Goal: Navigation & Orientation: Find specific page/section

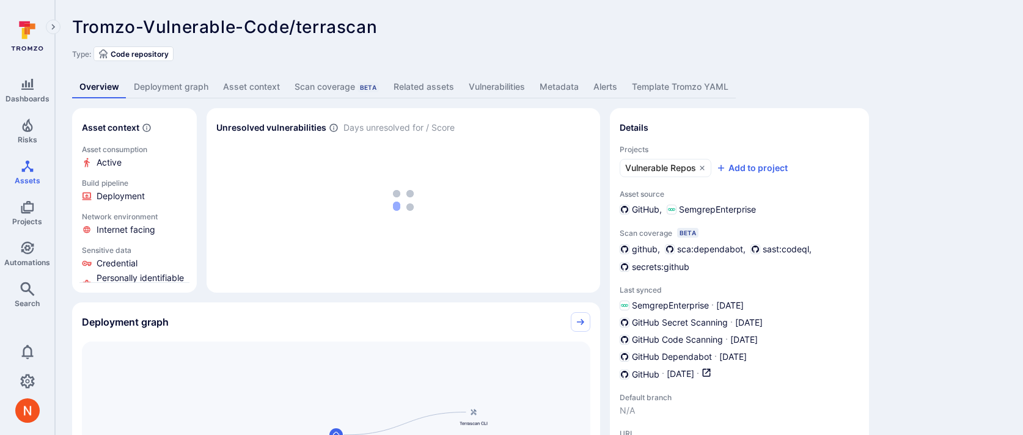
click at [175, 92] on link "Deployment graph" at bounding box center [170, 87] width 89 height 23
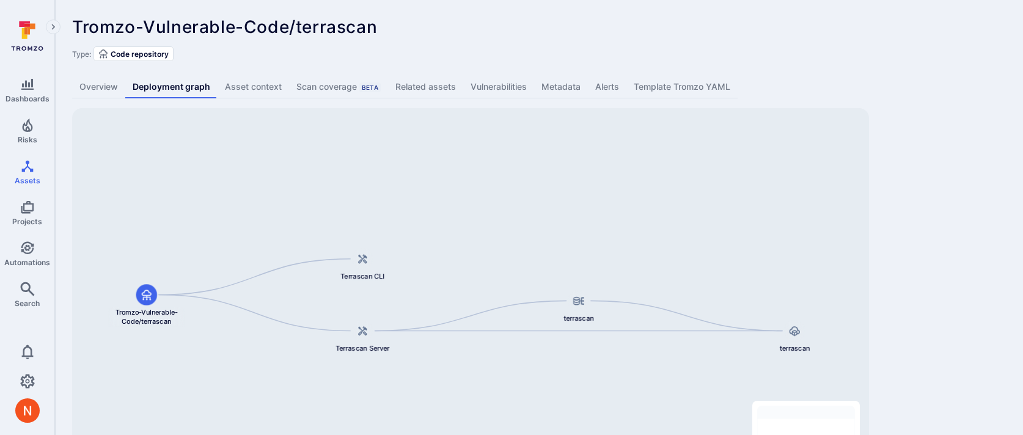
click at [480, 80] on link "Vulnerabilities" at bounding box center [498, 87] width 71 height 23
